Goal: Transaction & Acquisition: Book appointment/travel/reservation

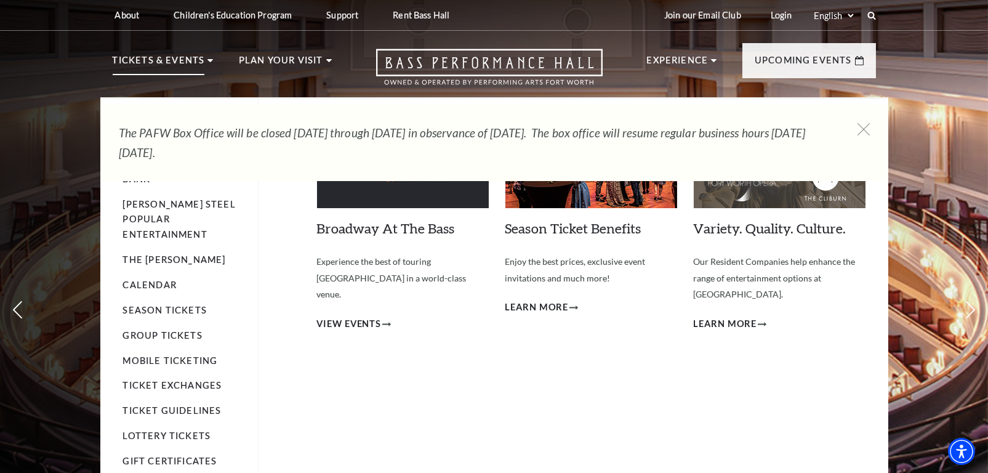
click at [141, 66] on p "Tickets & Events" at bounding box center [159, 64] width 92 height 22
click at [209, 58] on li "Tickets & Events Now On Sale Broadway At The Bass presented by PNC Bank Irwin S…" at bounding box center [163, 75] width 101 height 44
click at [172, 65] on p "Tickets & Events" at bounding box center [159, 64] width 92 height 22
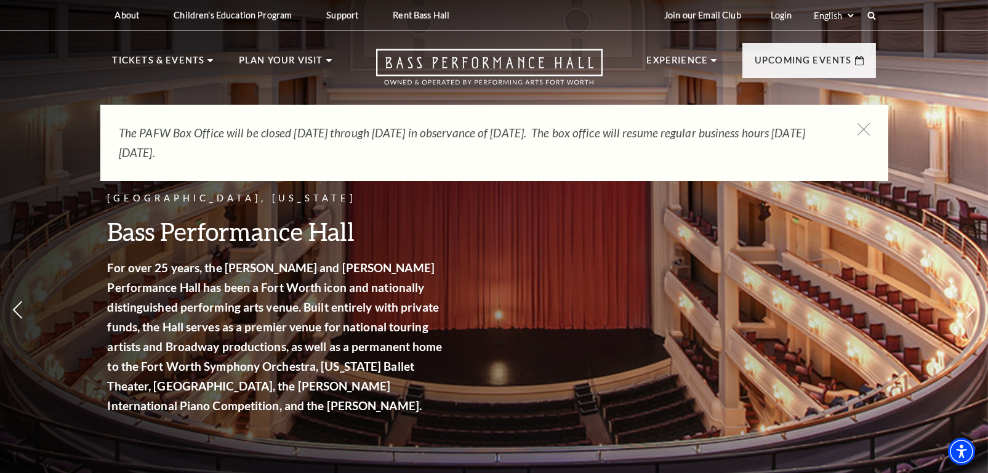
click at [61, 124] on div "Fort Worth, Texas Bass Performance Hall For over 25 years, the Nancy Lee and Pe…" at bounding box center [494, 270] width 988 height 555
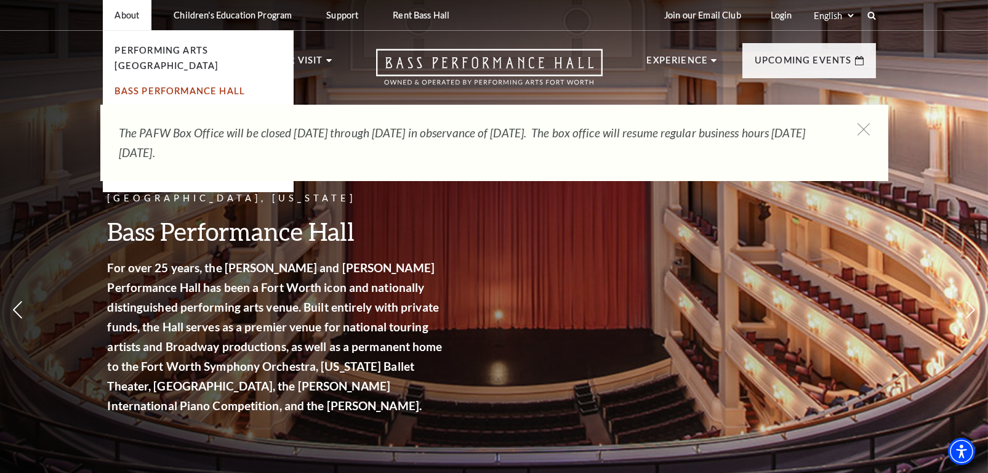
click at [131, 86] on link "Bass Performance Hall" at bounding box center [180, 91] width 130 height 10
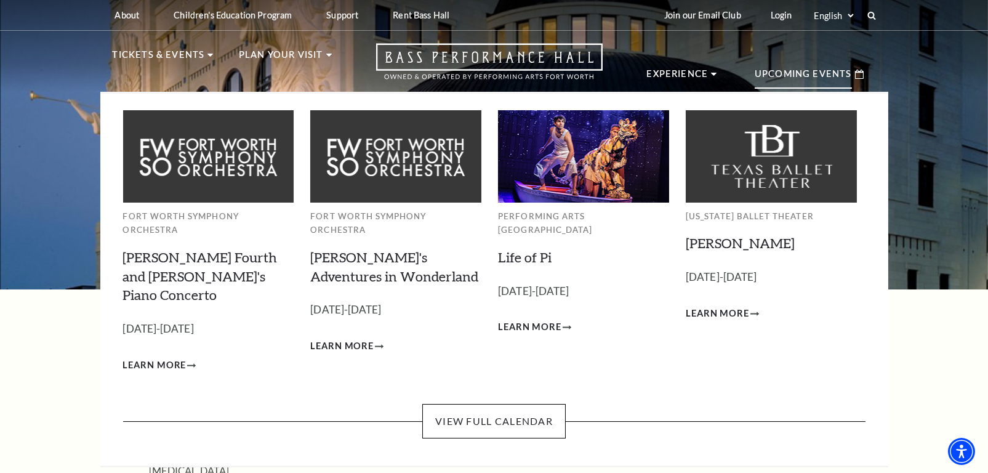
click at [794, 71] on p "Upcoming Events" at bounding box center [803, 77] width 97 height 22
click at [483, 404] on link "View Full Calendar" at bounding box center [493, 421] width 143 height 34
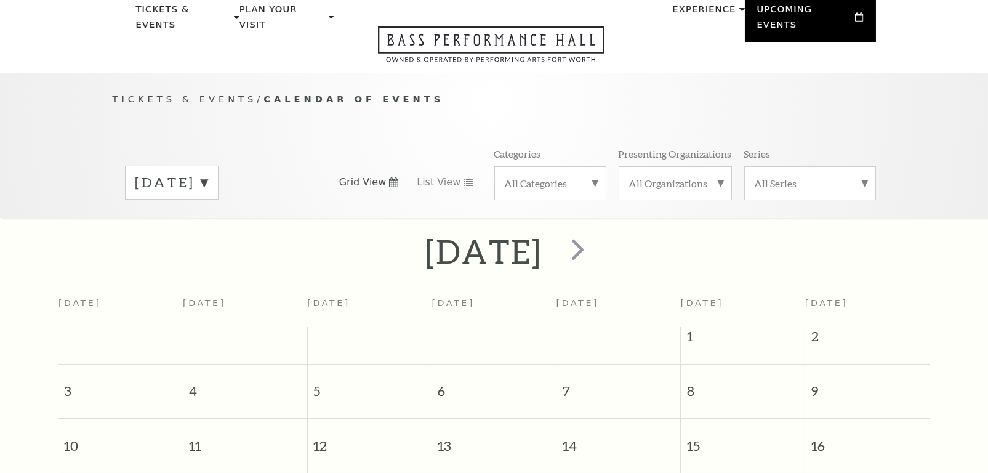
scroll to position [109, 0]
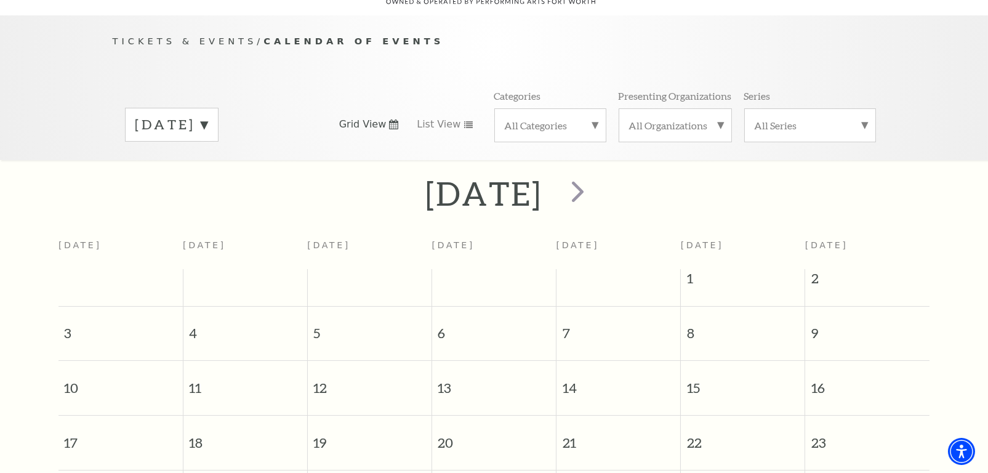
click at [208, 115] on label "[DATE]" at bounding box center [171, 124] width 73 height 19
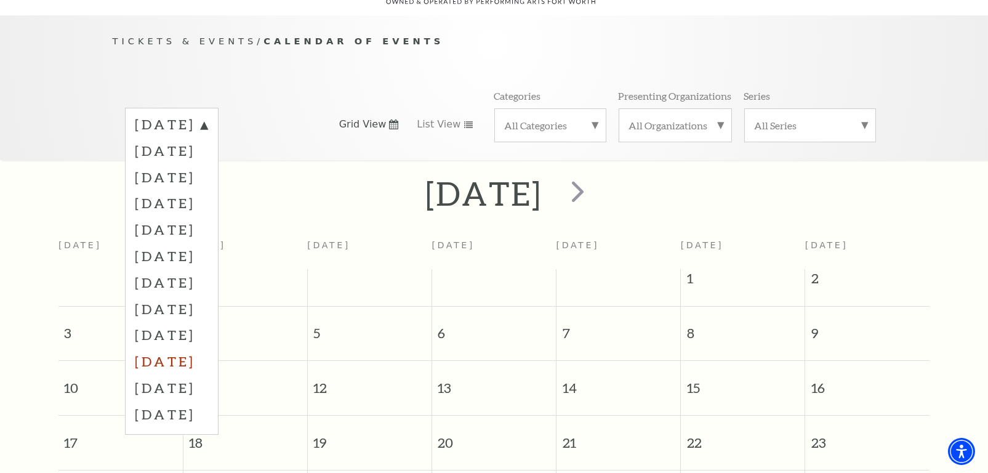
click at [175, 348] on label "[DATE]" at bounding box center [171, 361] width 73 height 26
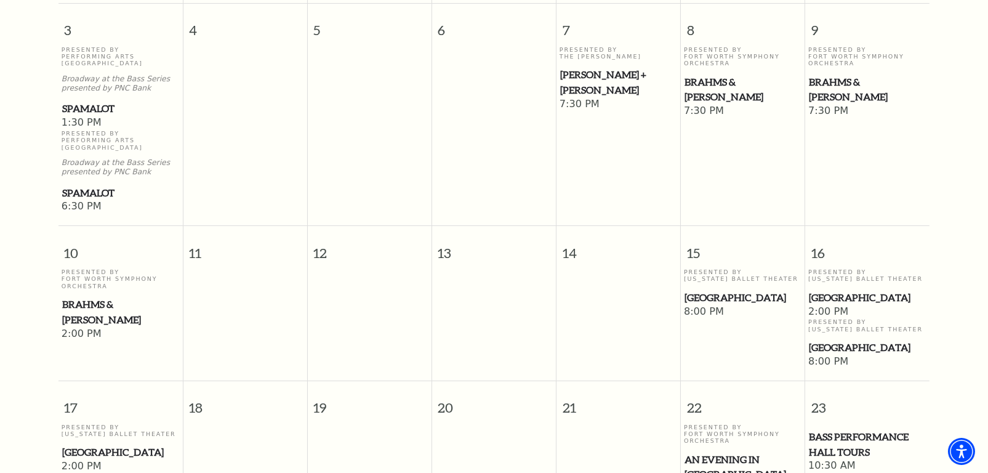
scroll to position [724, 0]
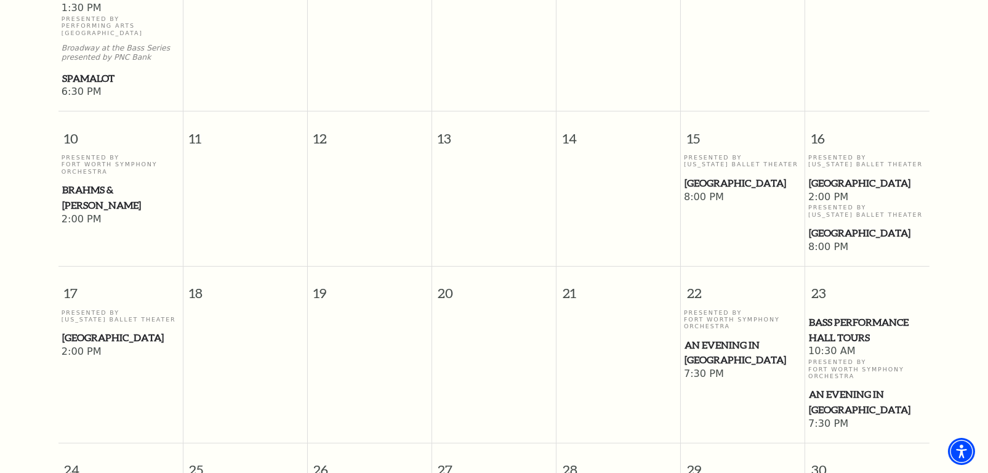
click at [828, 175] on span "[GEOGRAPHIC_DATA]" at bounding box center [867, 182] width 117 height 15
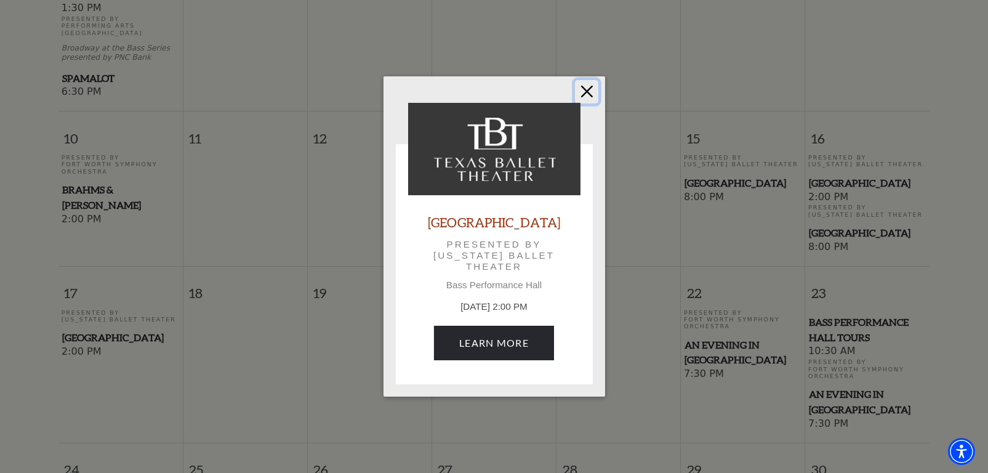
click at [586, 88] on button "Close" at bounding box center [586, 91] width 23 height 23
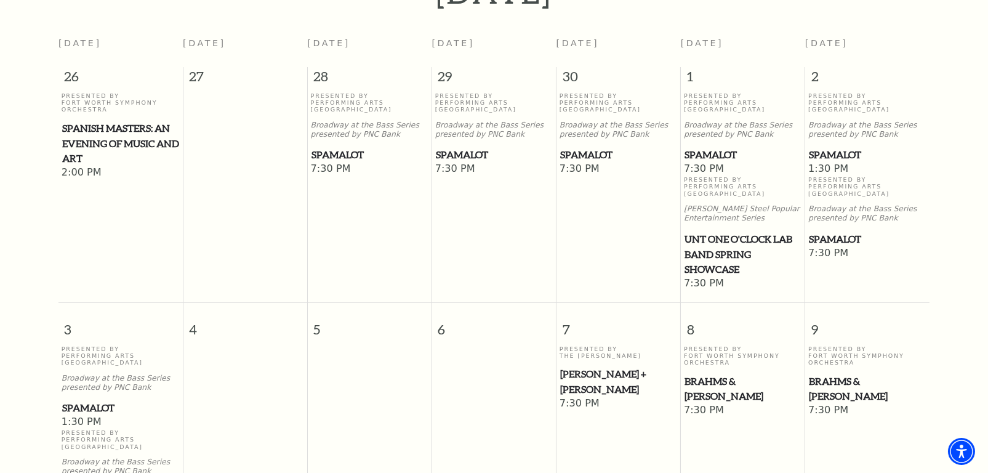
scroll to position [0, 0]
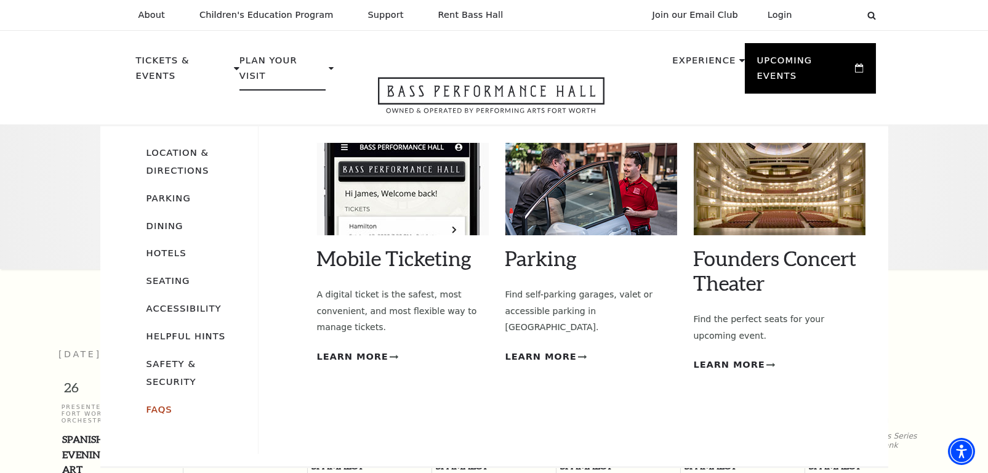
click at [154, 404] on link "FAQs" at bounding box center [159, 409] width 26 height 10
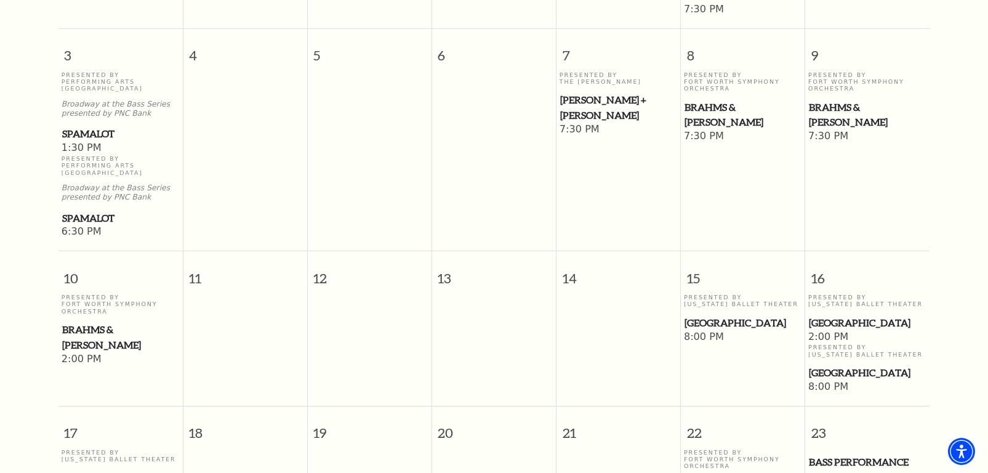
scroll to position [739, 0]
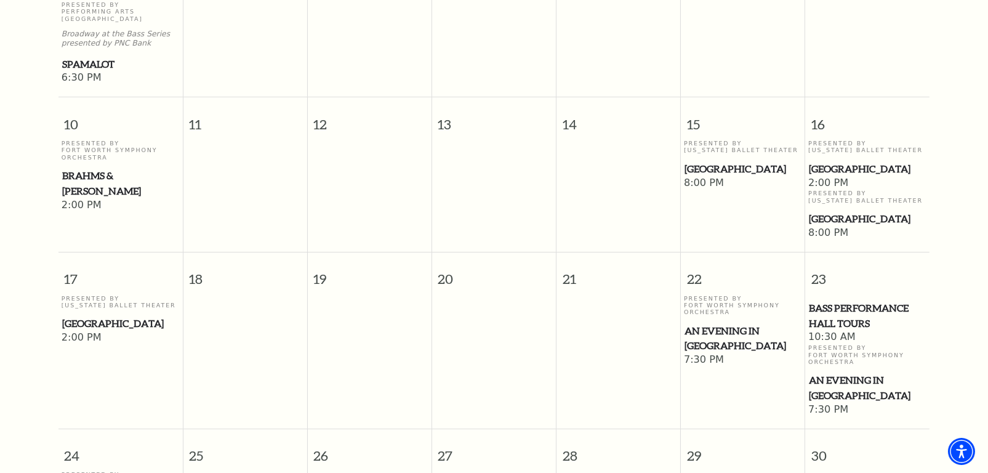
click at [821, 161] on span "[GEOGRAPHIC_DATA]" at bounding box center [867, 168] width 117 height 15
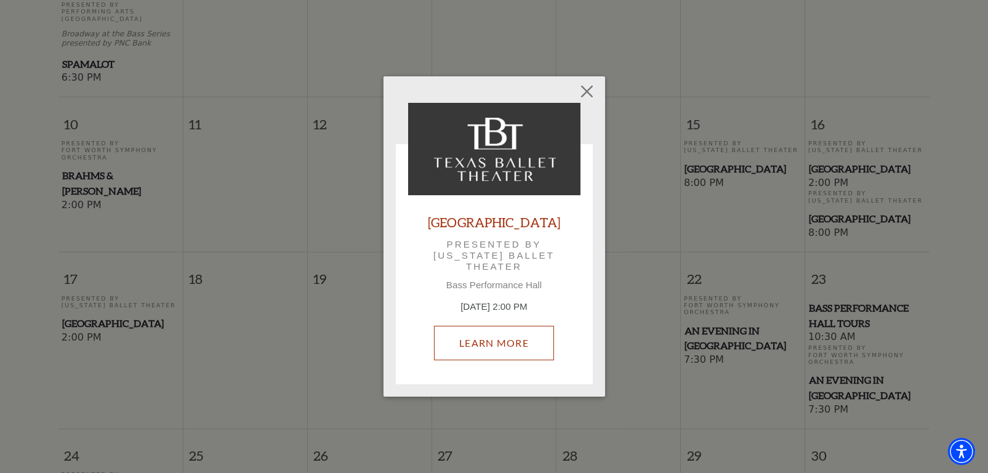
click at [490, 341] on link "Learn More" at bounding box center [494, 343] width 120 height 34
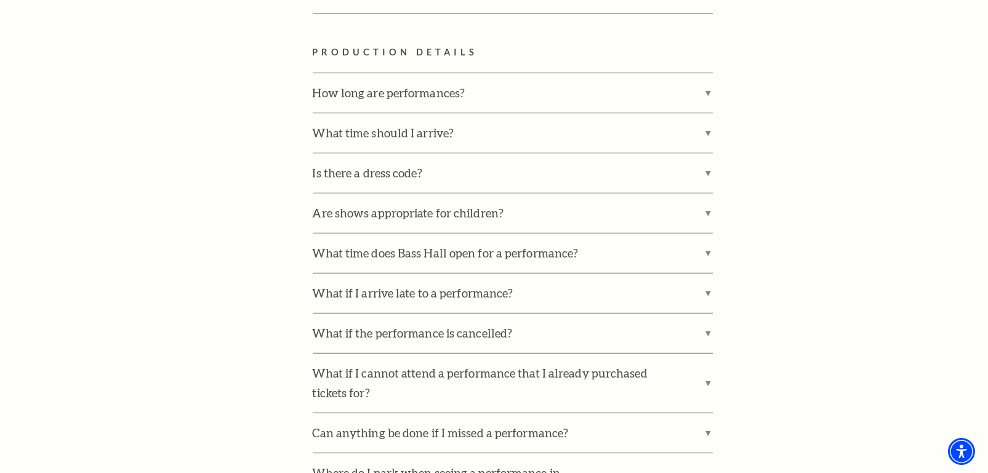
scroll to position [1477, 0]
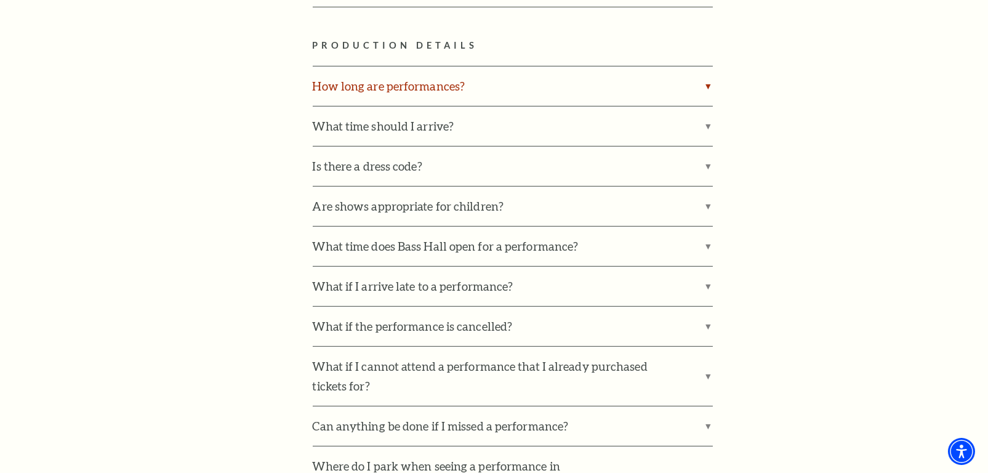
click at [708, 66] on label "How long are performances?" at bounding box center [513, 85] width 400 height 39
click at [0, 0] on input "How long are performances?" at bounding box center [0, 0] width 0 height 0
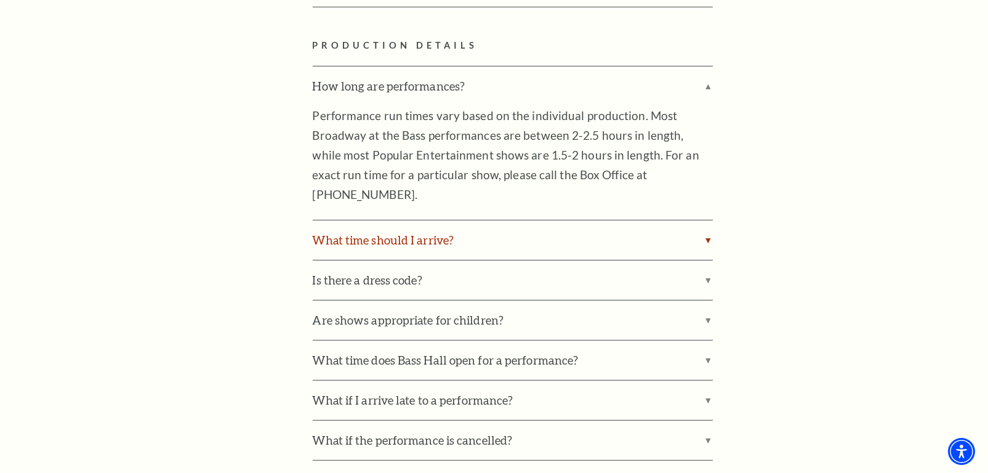
click at [704, 220] on label "What time should I arrive?" at bounding box center [513, 239] width 400 height 39
click at [0, 0] on input "What time should I arrive?" at bounding box center [0, 0] width 0 height 0
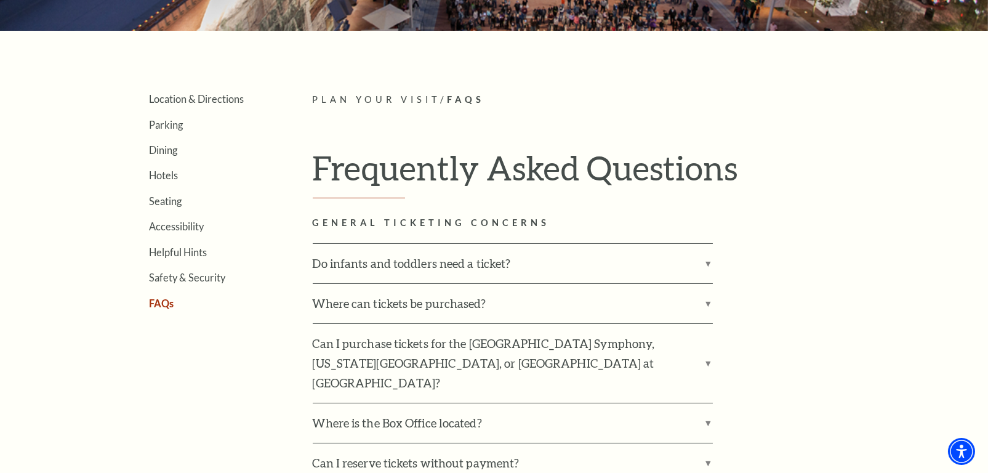
scroll to position [0, 0]
